Goal: Navigation & Orientation: Find specific page/section

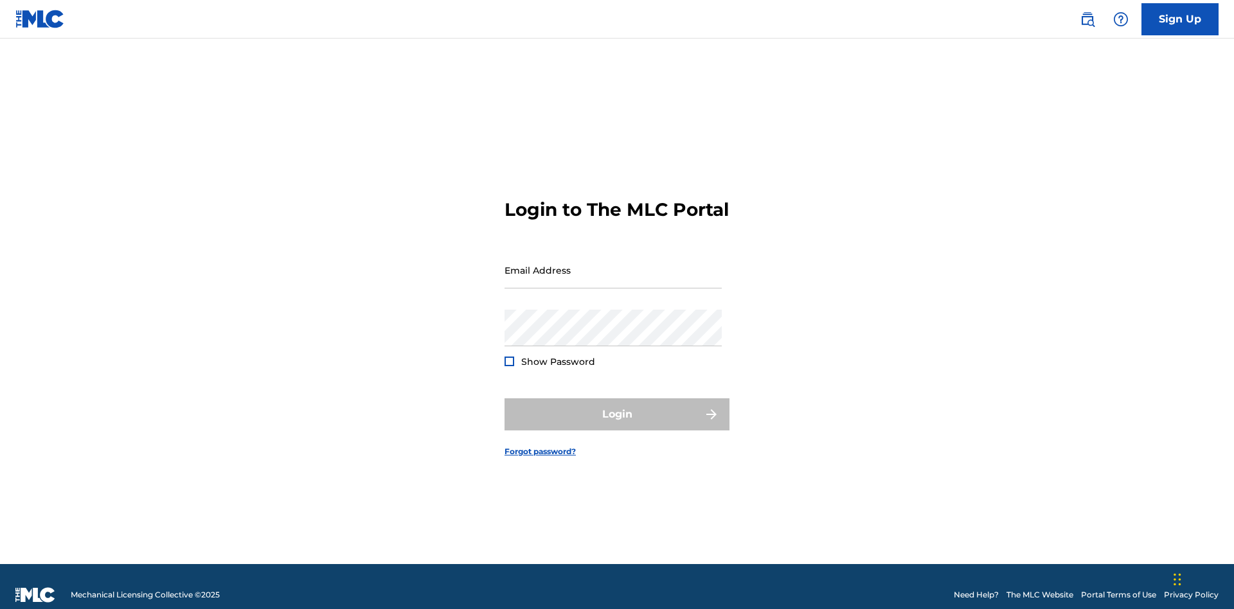
scroll to position [17, 0]
click at [613, 264] on input "Email Address" at bounding box center [612, 270] width 217 height 37
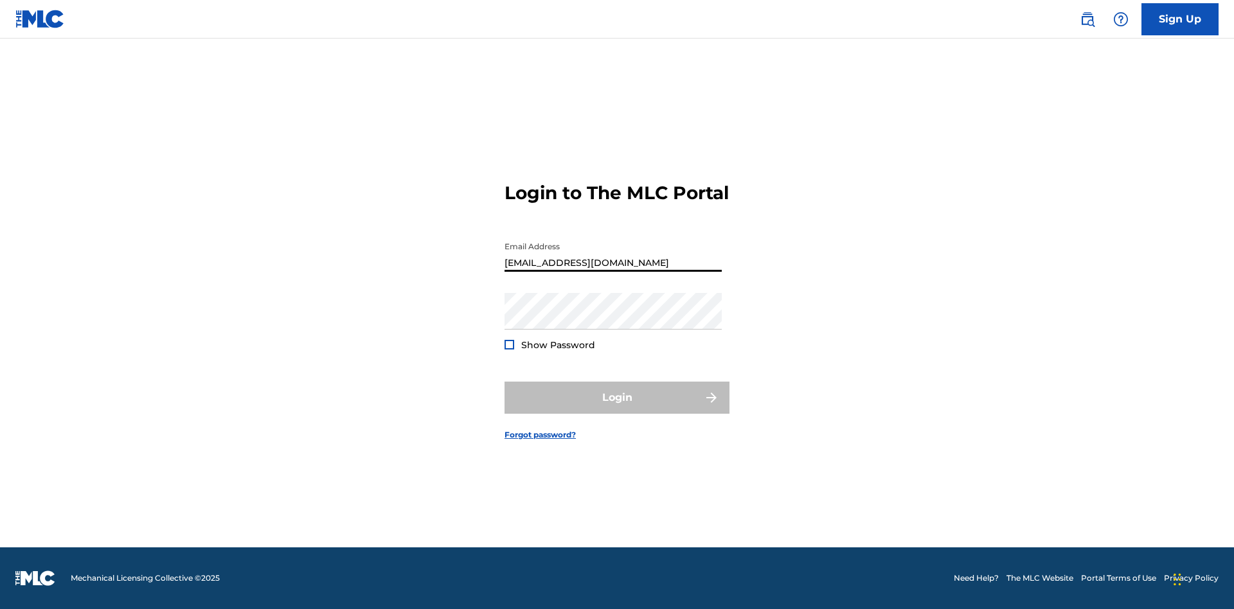
type input "[EMAIL_ADDRESS][DOMAIN_NAME]"
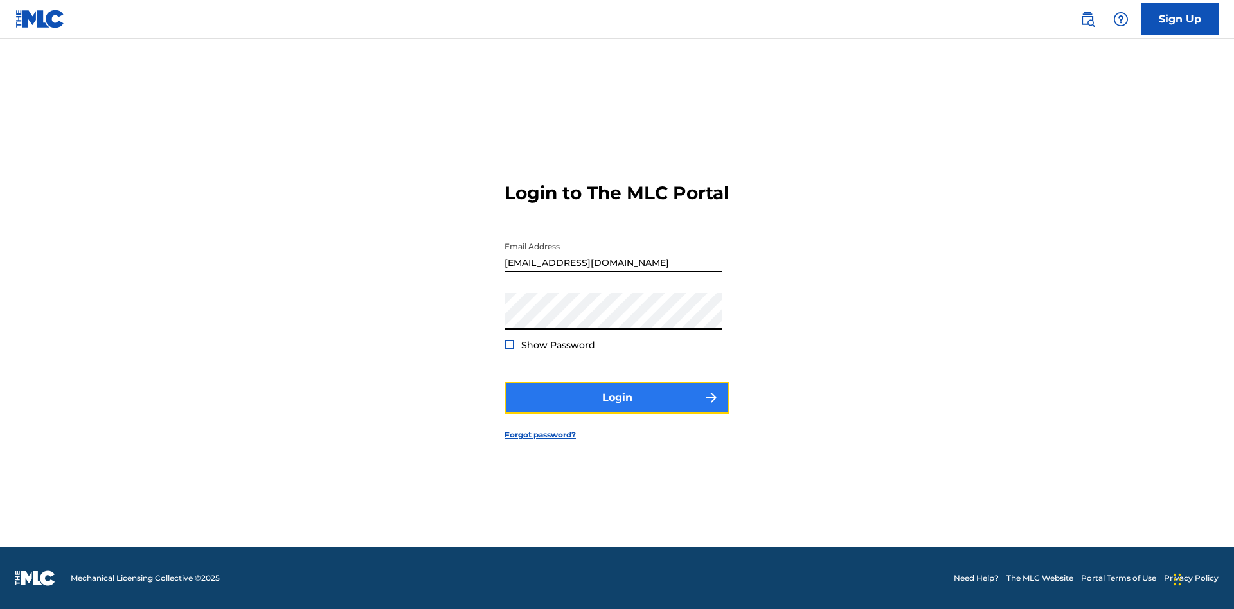
click at [617, 409] on button "Login" at bounding box center [616, 398] width 225 height 32
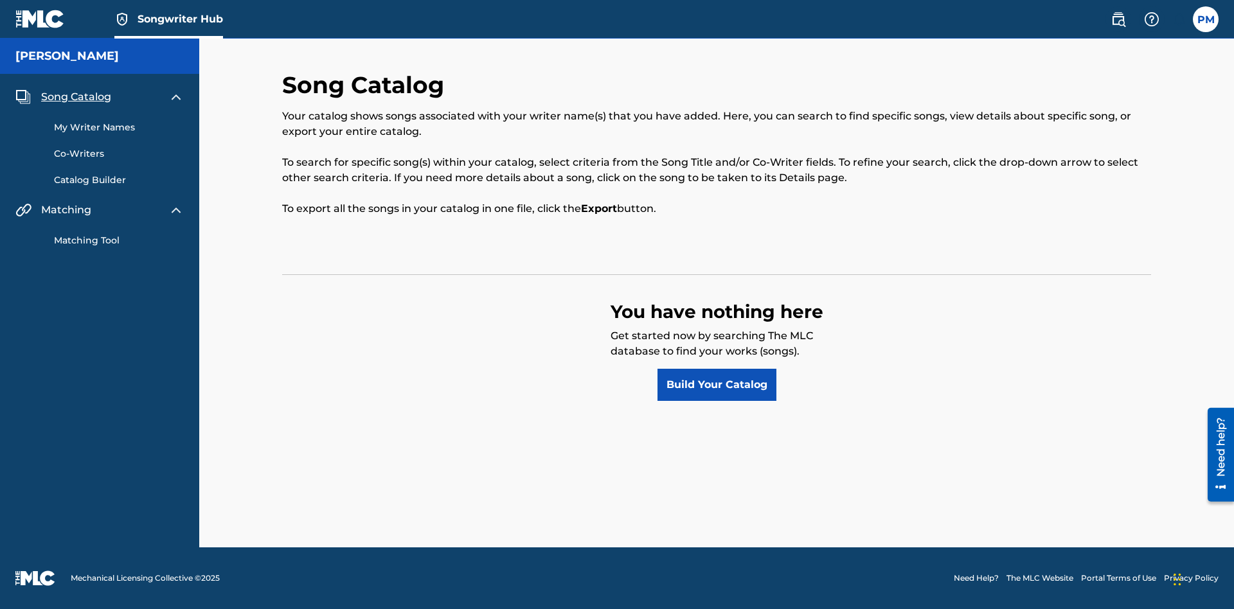
click at [180, 19] on span "Songwriter Hub" at bounding box center [180, 19] width 85 height 15
